Goal: Transaction & Acquisition: Purchase product/service

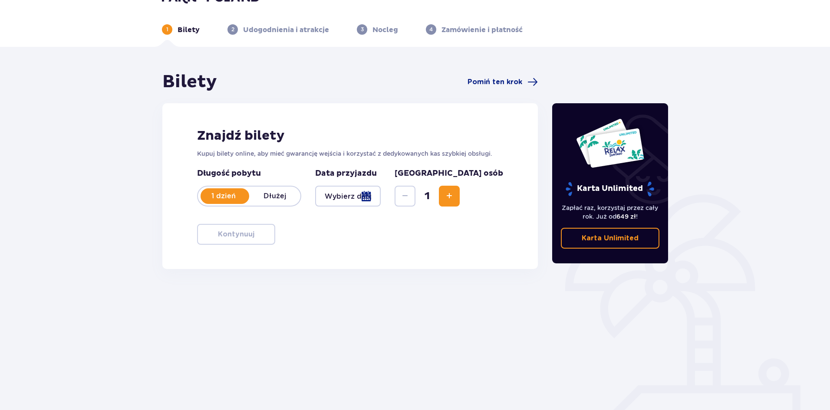
scroll to position [32, 0]
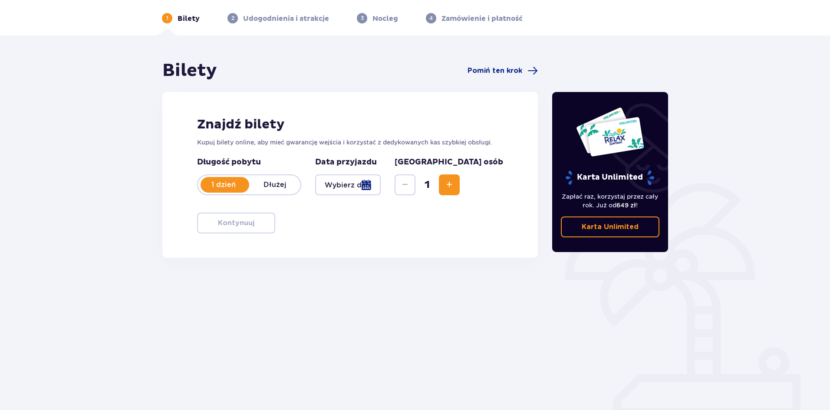
click at [380, 181] on div at bounding box center [348, 185] width 66 height 21
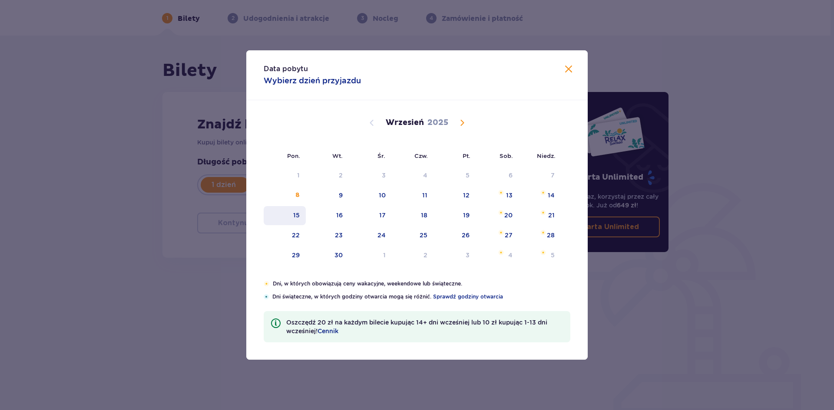
click at [300, 216] on div "15" at bounding box center [285, 215] width 42 height 19
type input "[DATE]"
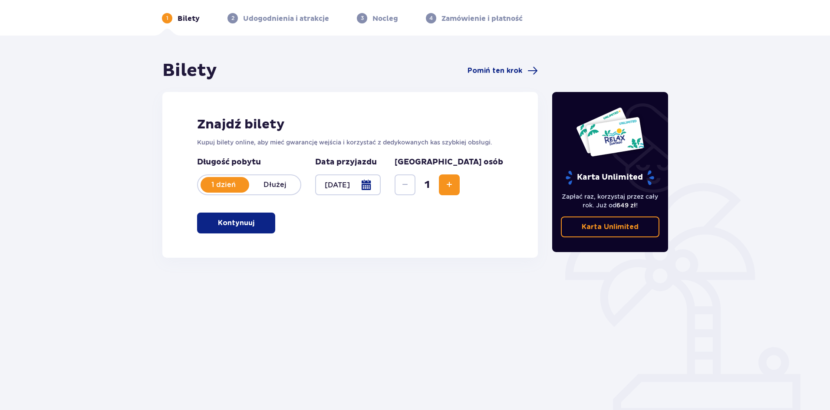
click at [218, 220] on p "Kontynuuj" at bounding box center [236, 223] width 36 height 10
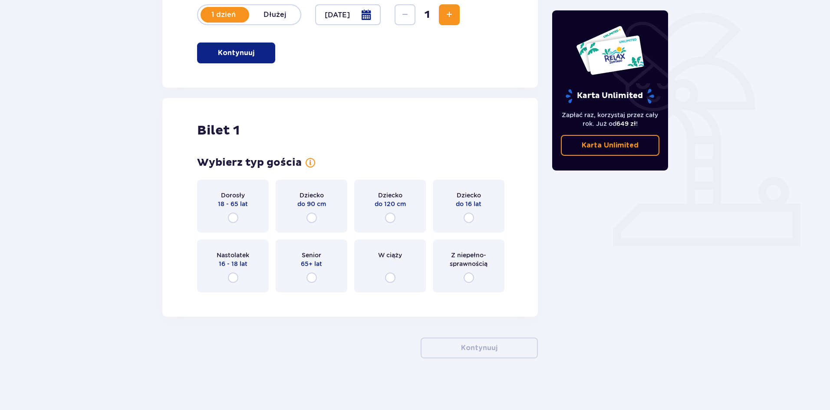
scroll to position [203, 0]
click at [233, 215] on input "radio" at bounding box center [233, 217] width 10 height 10
radio input "true"
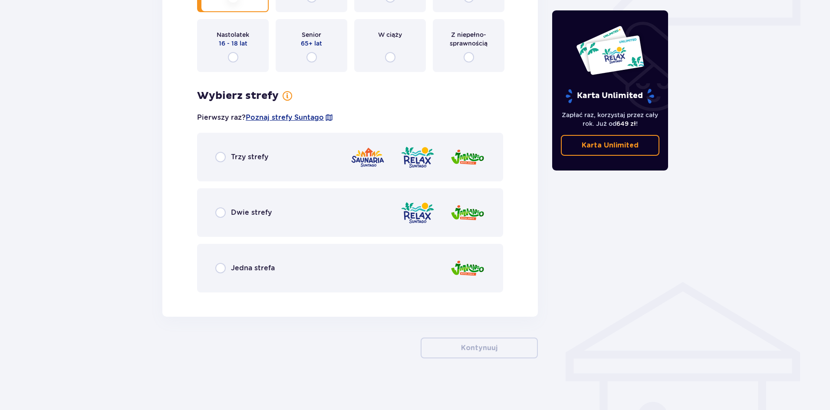
scroll to position [423, 0]
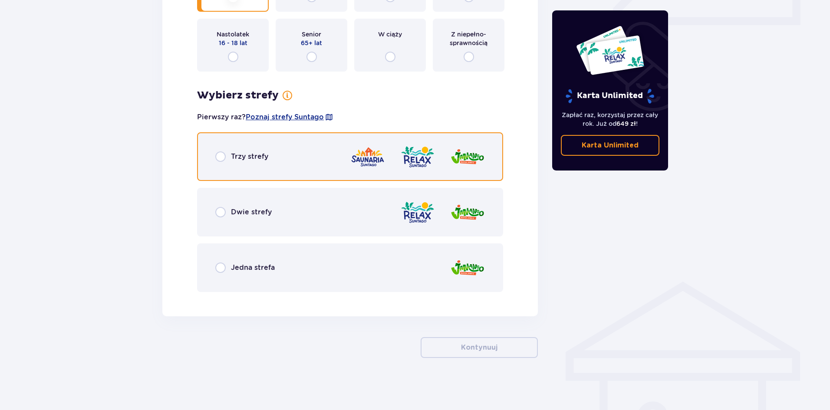
click at [223, 156] on input "radio" at bounding box center [220, 157] width 10 height 10
radio input "true"
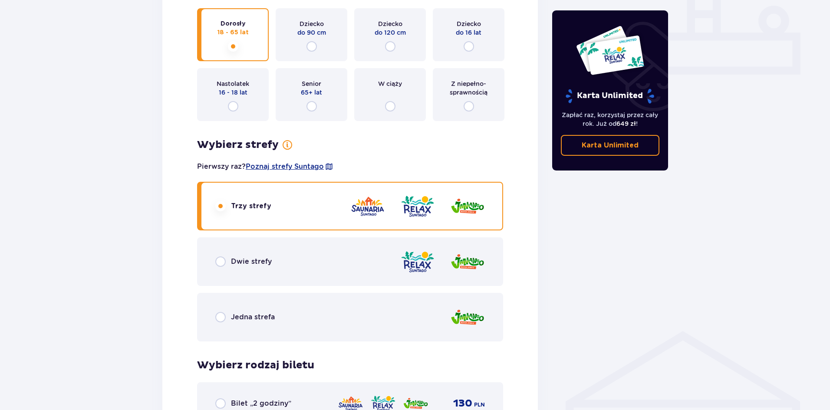
scroll to position [369, 0]
